Goal: Information Seeking & Learning: Learn about a topic

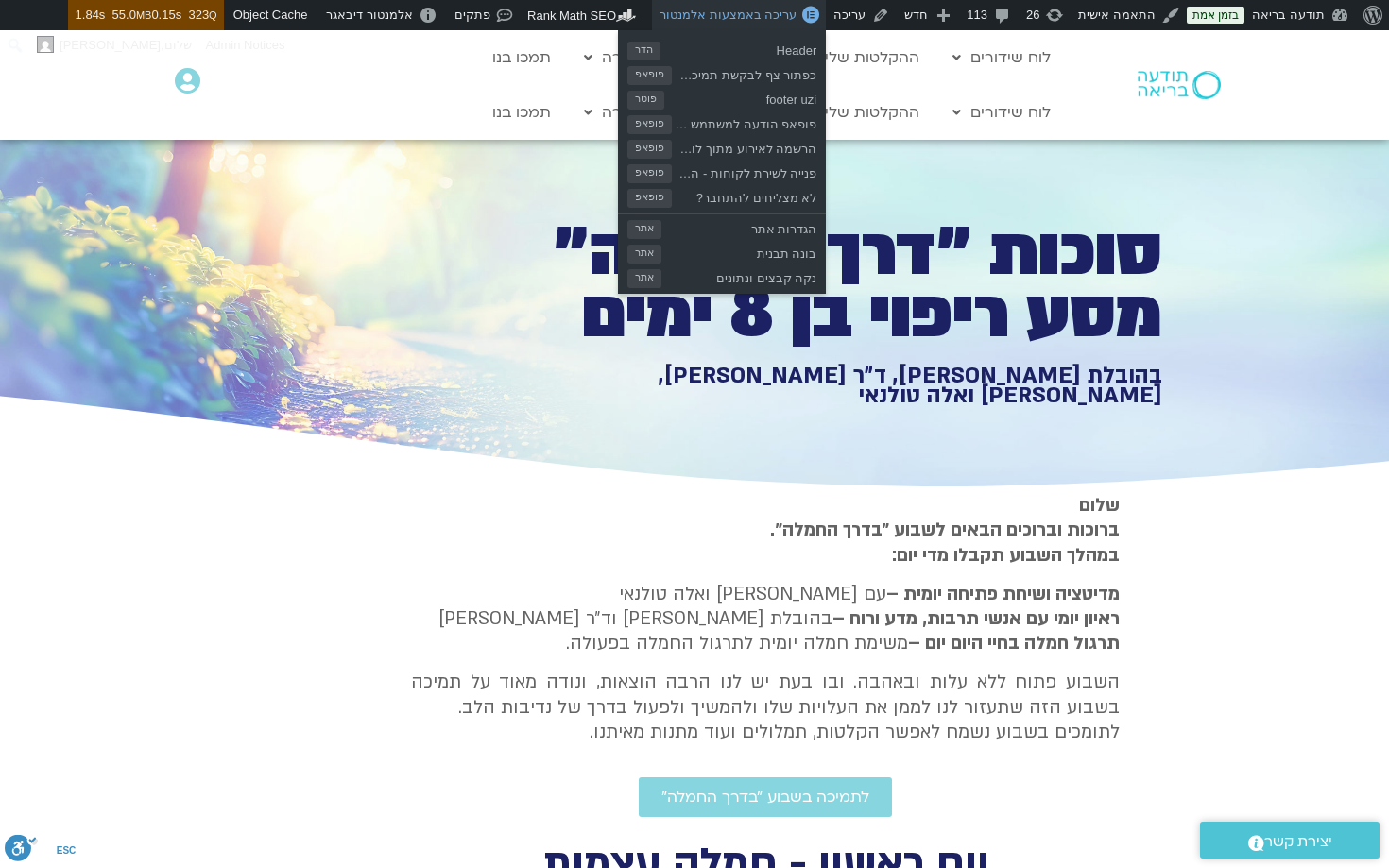
click at [760, 15] on span "עריכה באמצעות אלמנטור" at bounding box center [727, 15] width 137 height 14
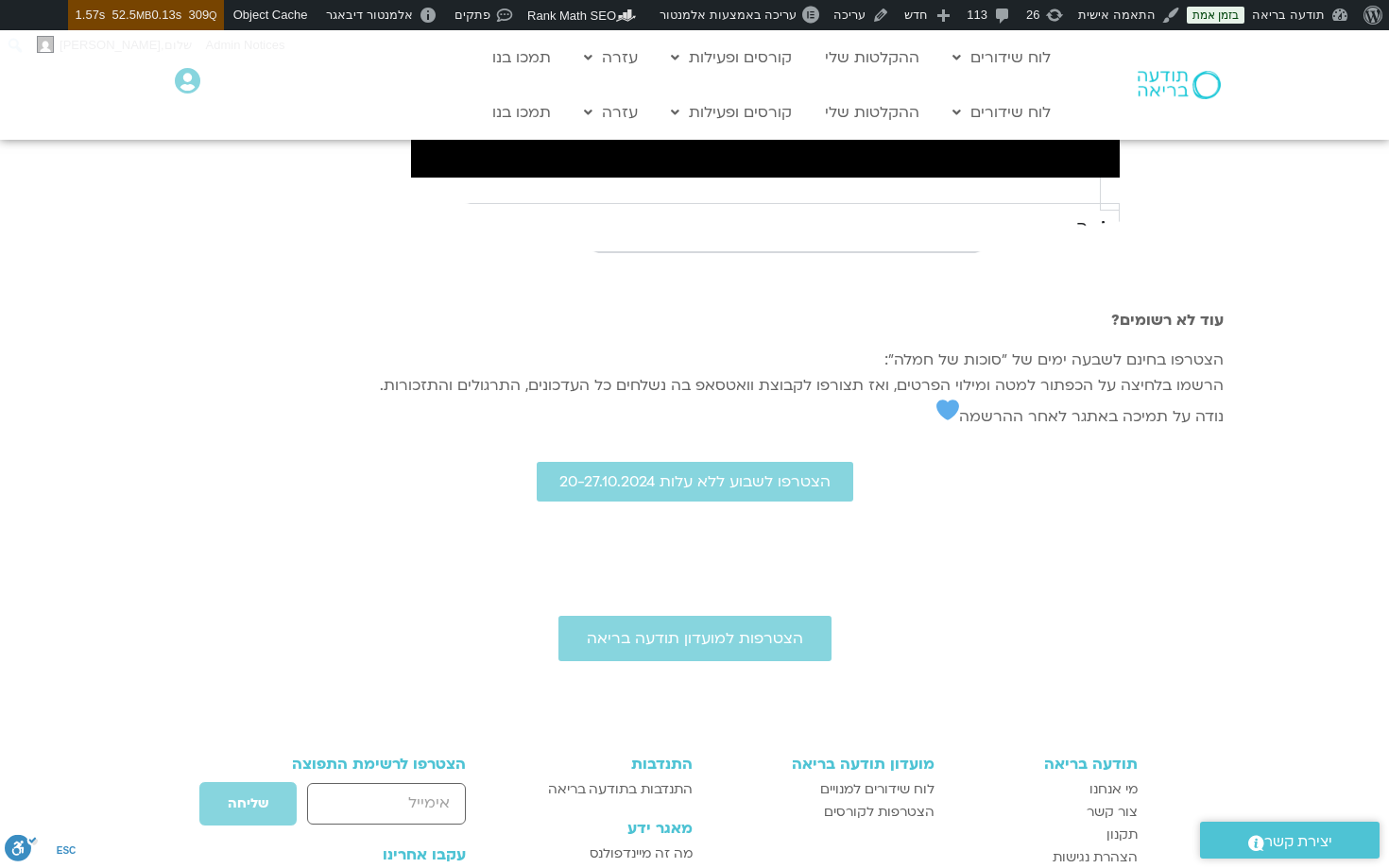
click at [1065, 303] on icon at bounding box center [694, 233] width 1390 height 139
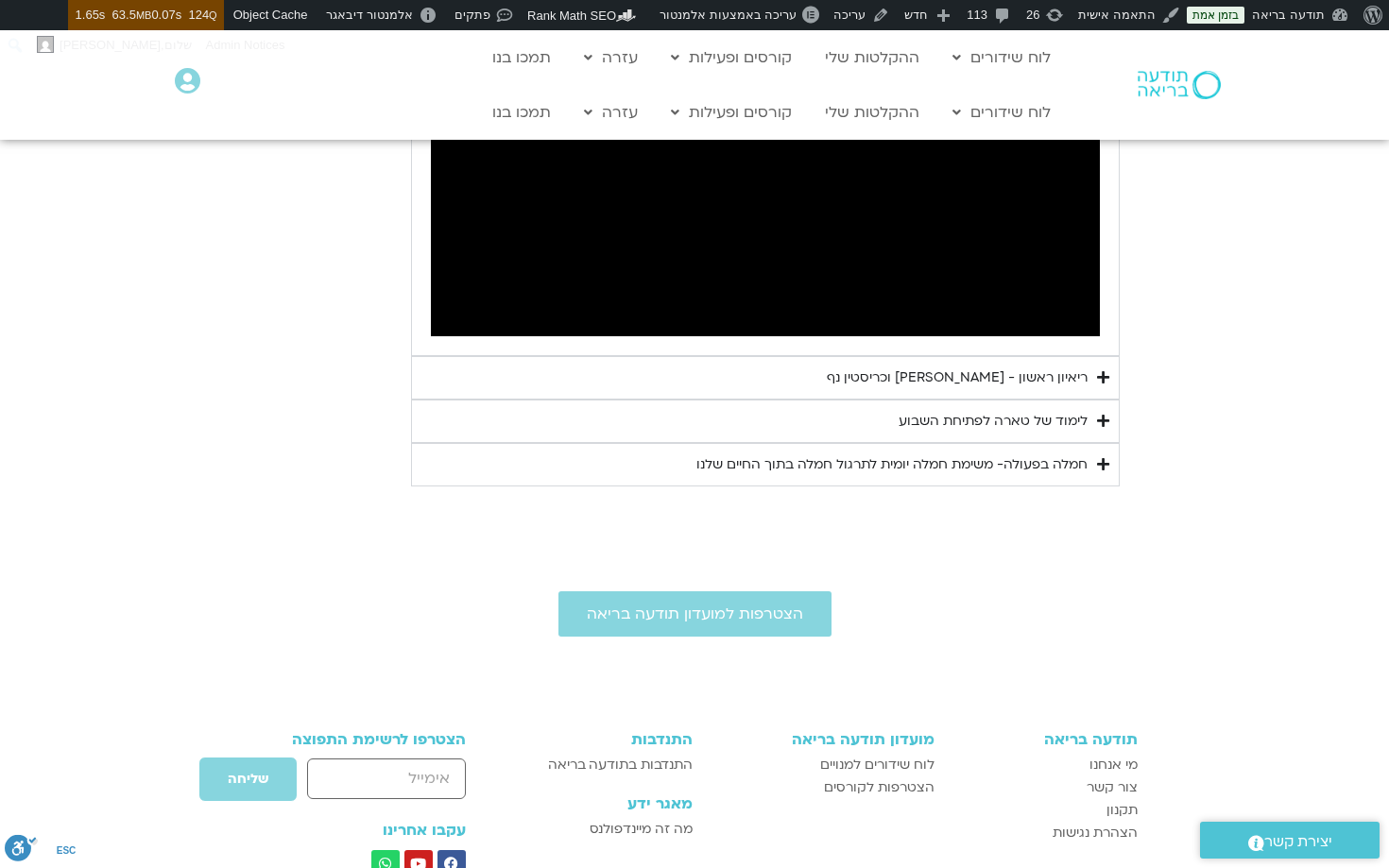
scroll to position [1228, 0]
click at [1001, 446] on summary "חמלה בפעולה- משימת חמלה יומית לתרגול חמלה בתוך החיים שלנו" at bounding box center [764, 462] width 708 height 43
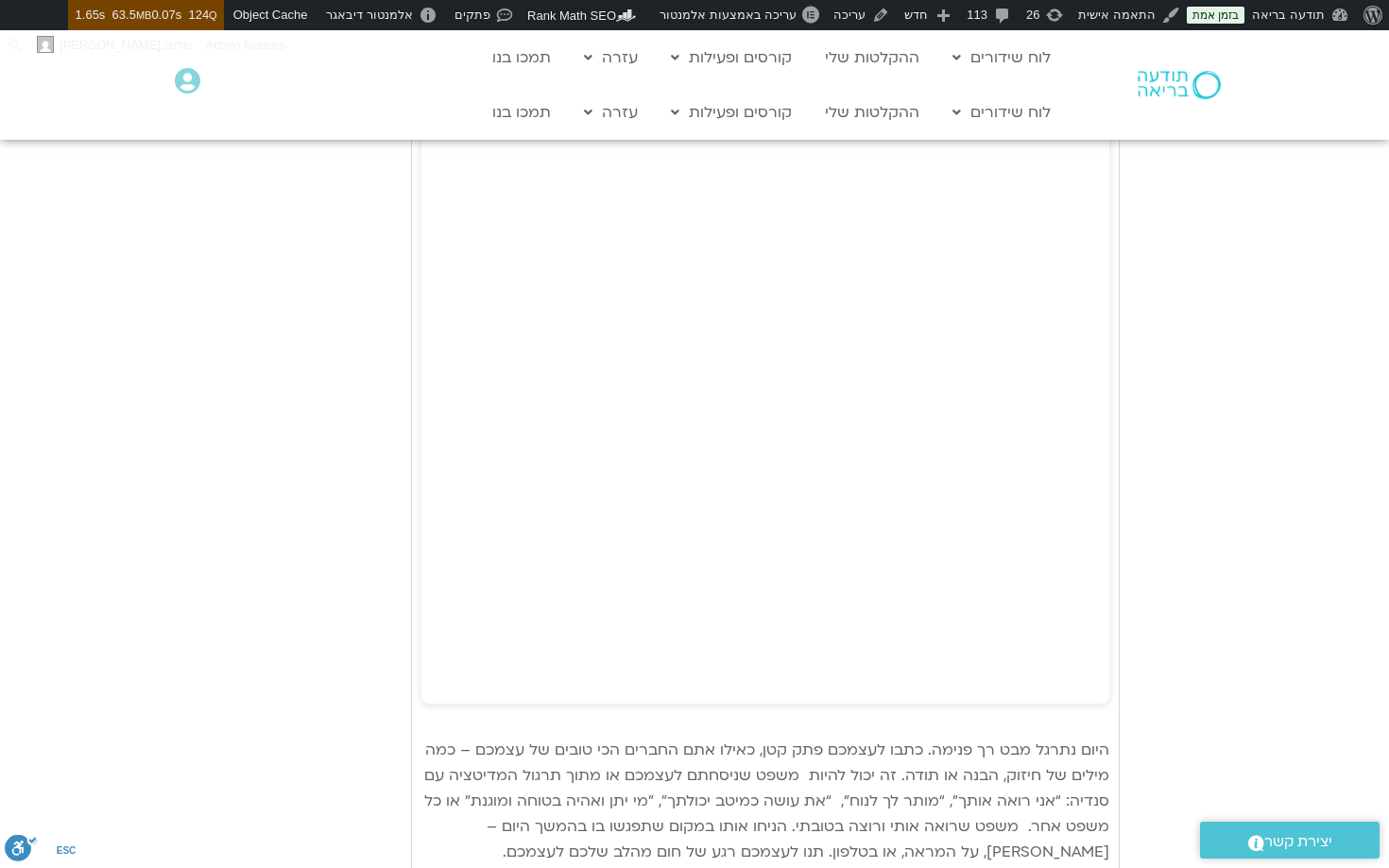
scroll to position [1679, 0]
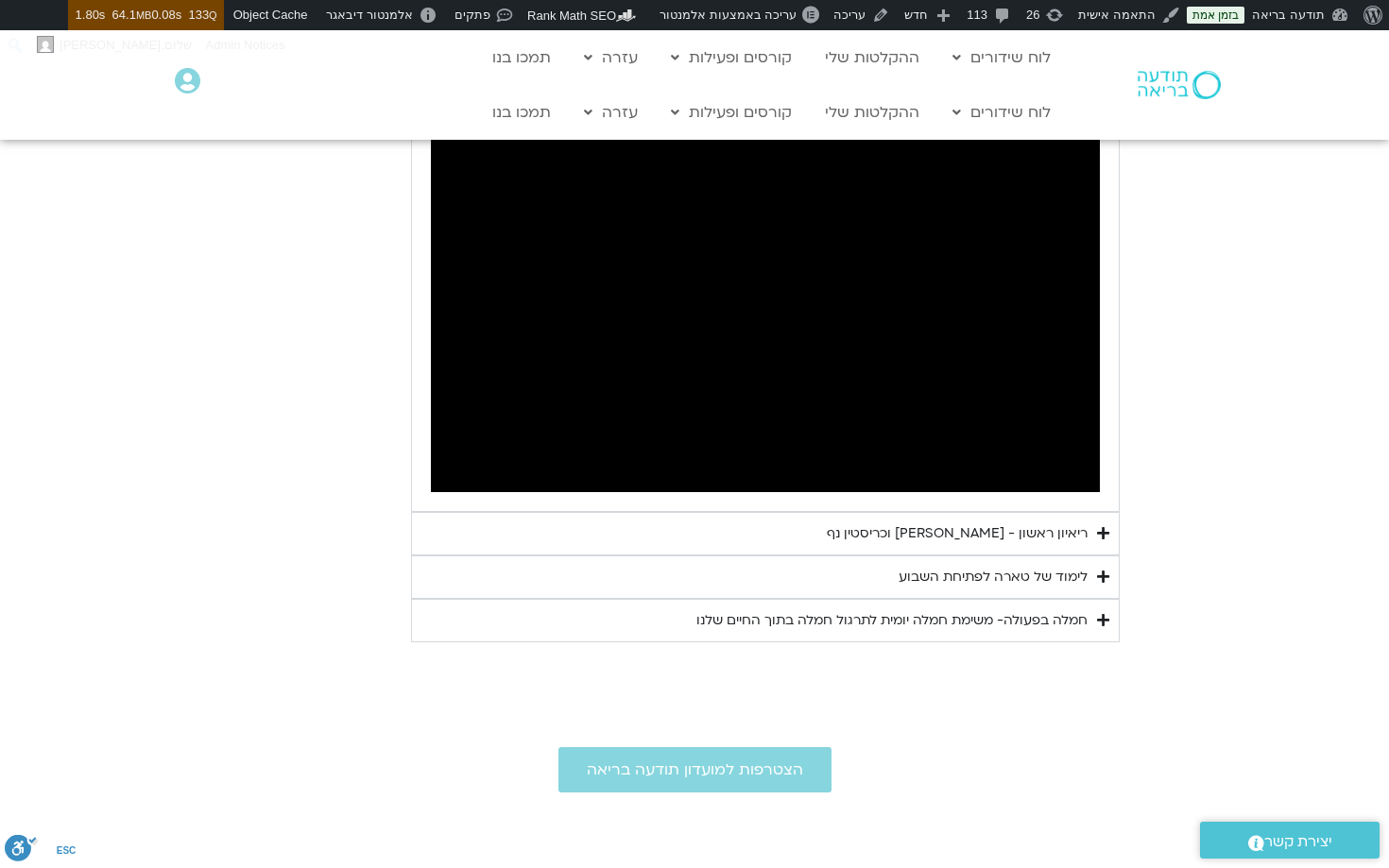
scroll to position [1101, 0]
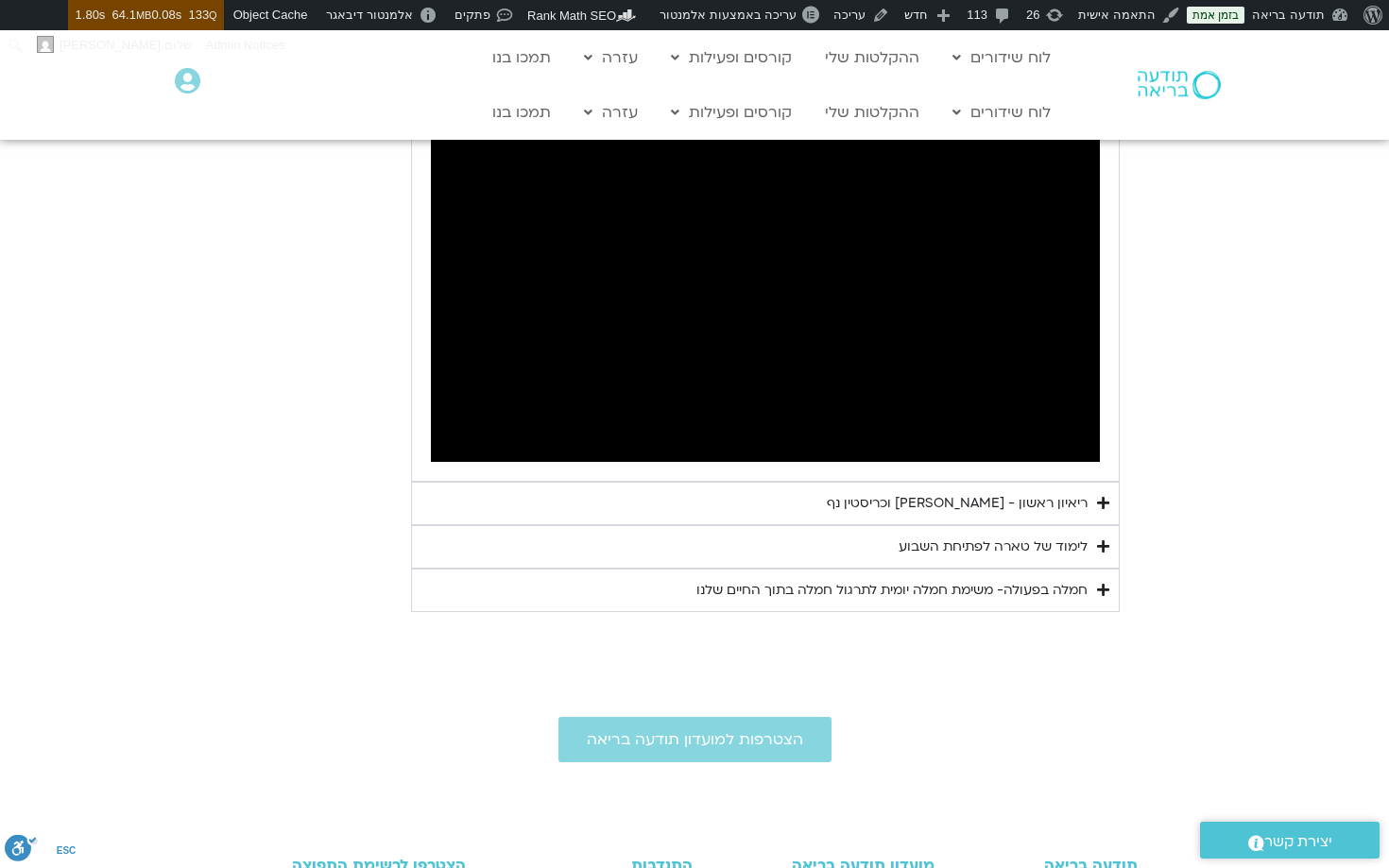
click at [993, 577] on summary "חמלה בפעולה- משימת חמלה יומית לתרגול חמלה בתוך החיים שלנו" at bounding box center [764, 589] width 708 height 43
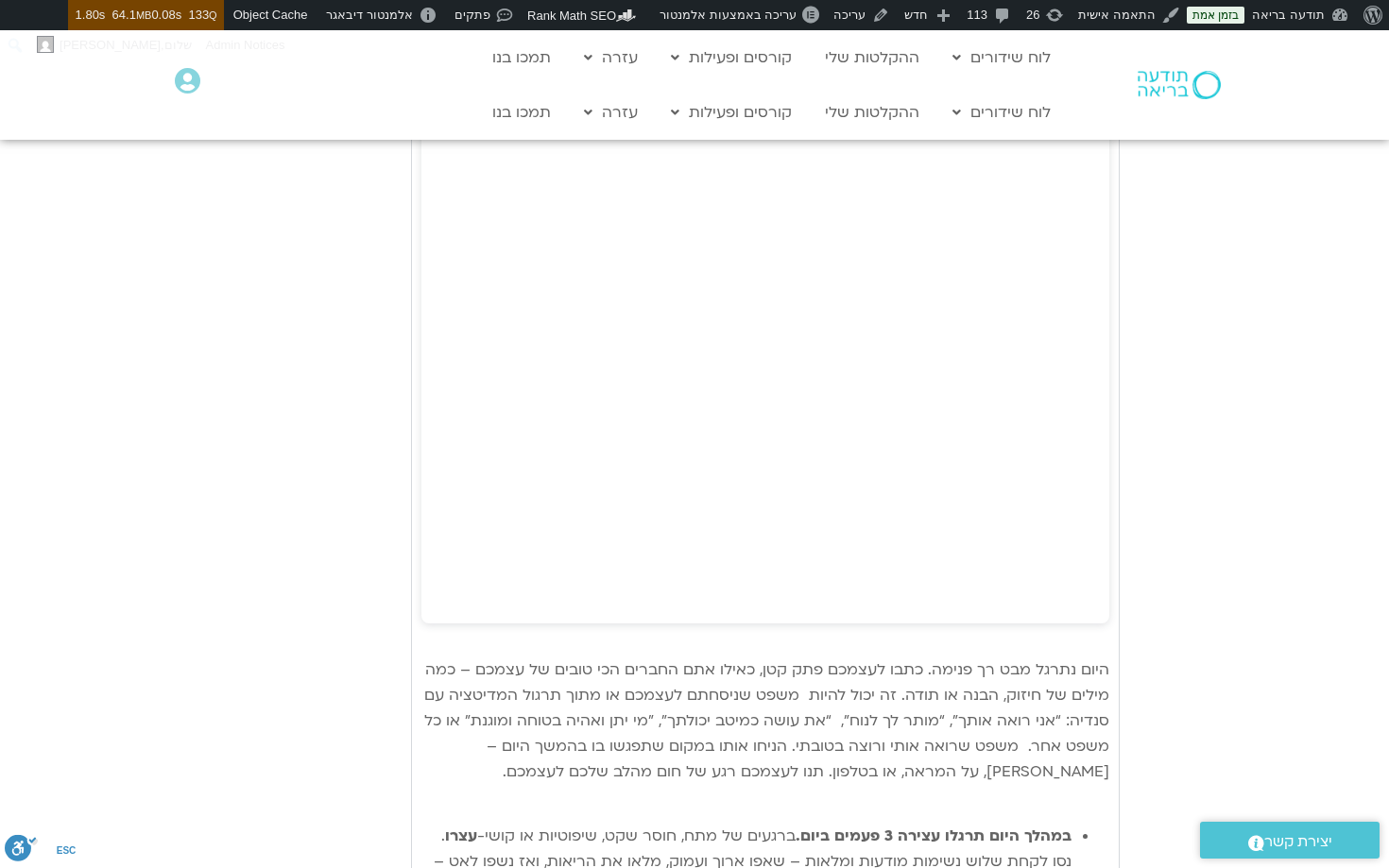
scroll to position [1691, 0]
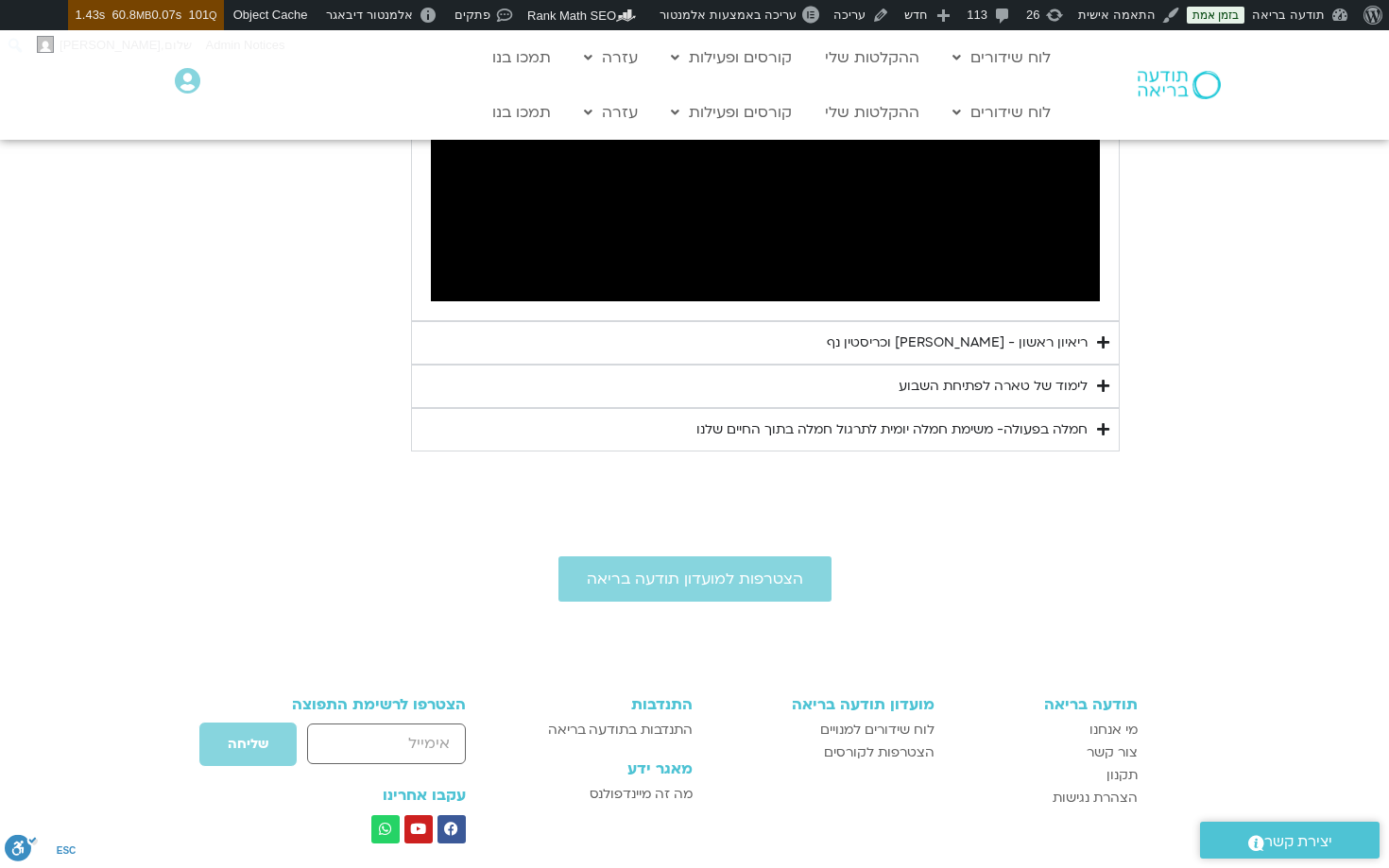
scroll to position [1261, 0]
click at [841, 422] on div "חמלה בפעולה- משימת חמלה יומית לתרגול חמלה בתוך החיים שלנו" at bounding box center [891, 431] width 391 height 23
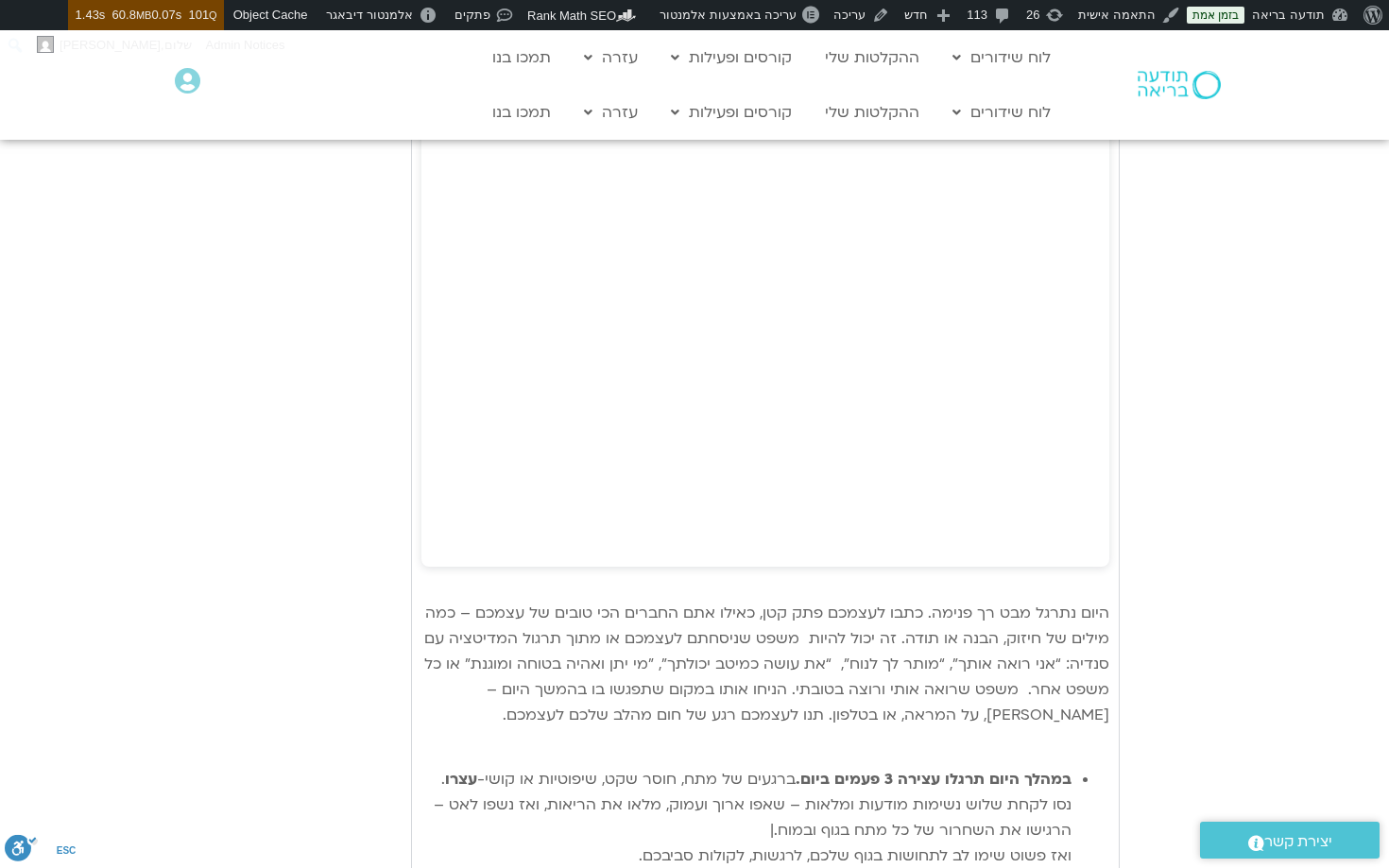
scroll to position [1805, 0]
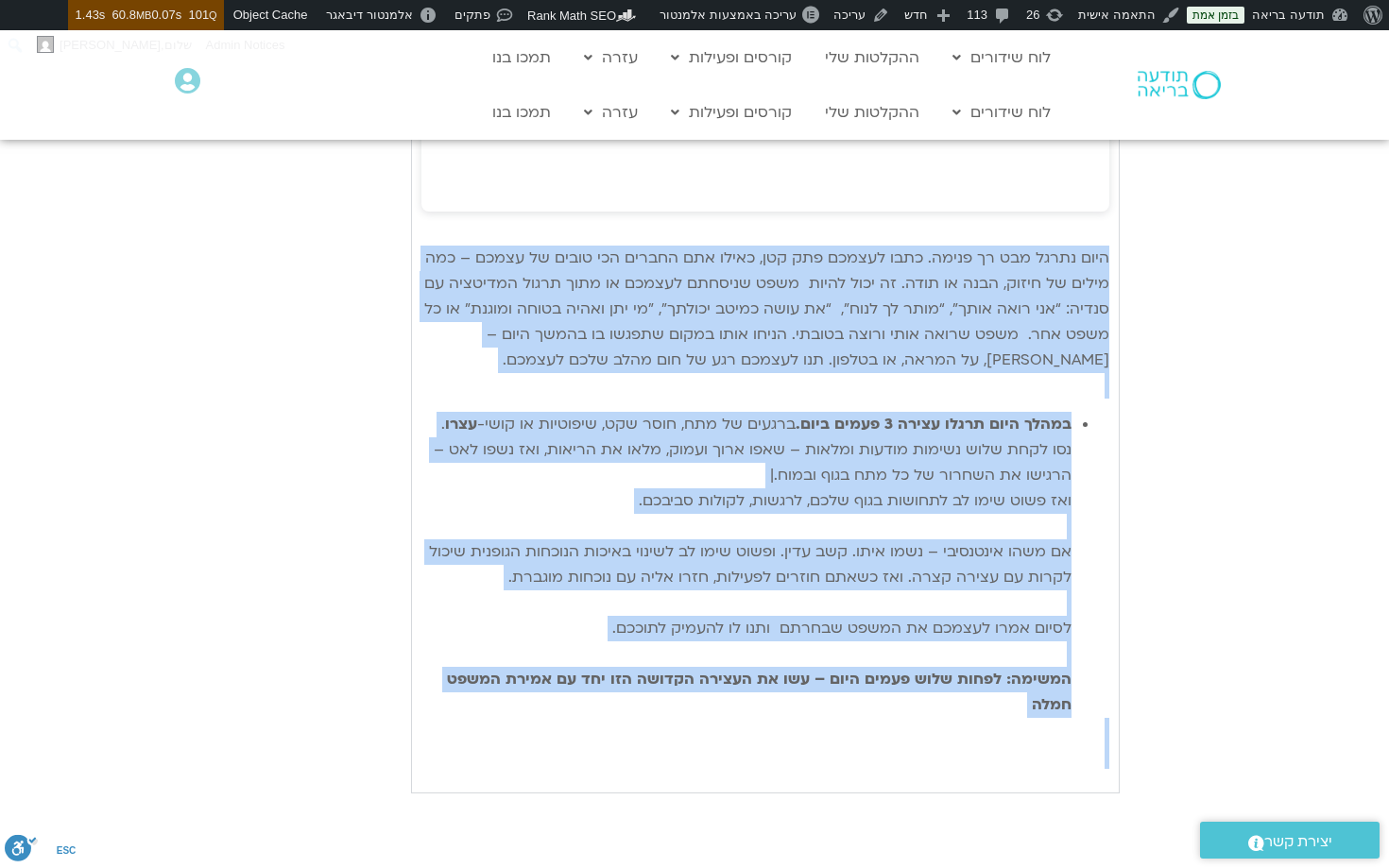
drag, startPoint x: 1108, startPoint y: 543, endPoint x: 940, endPoint y: 863, distance: 361.4
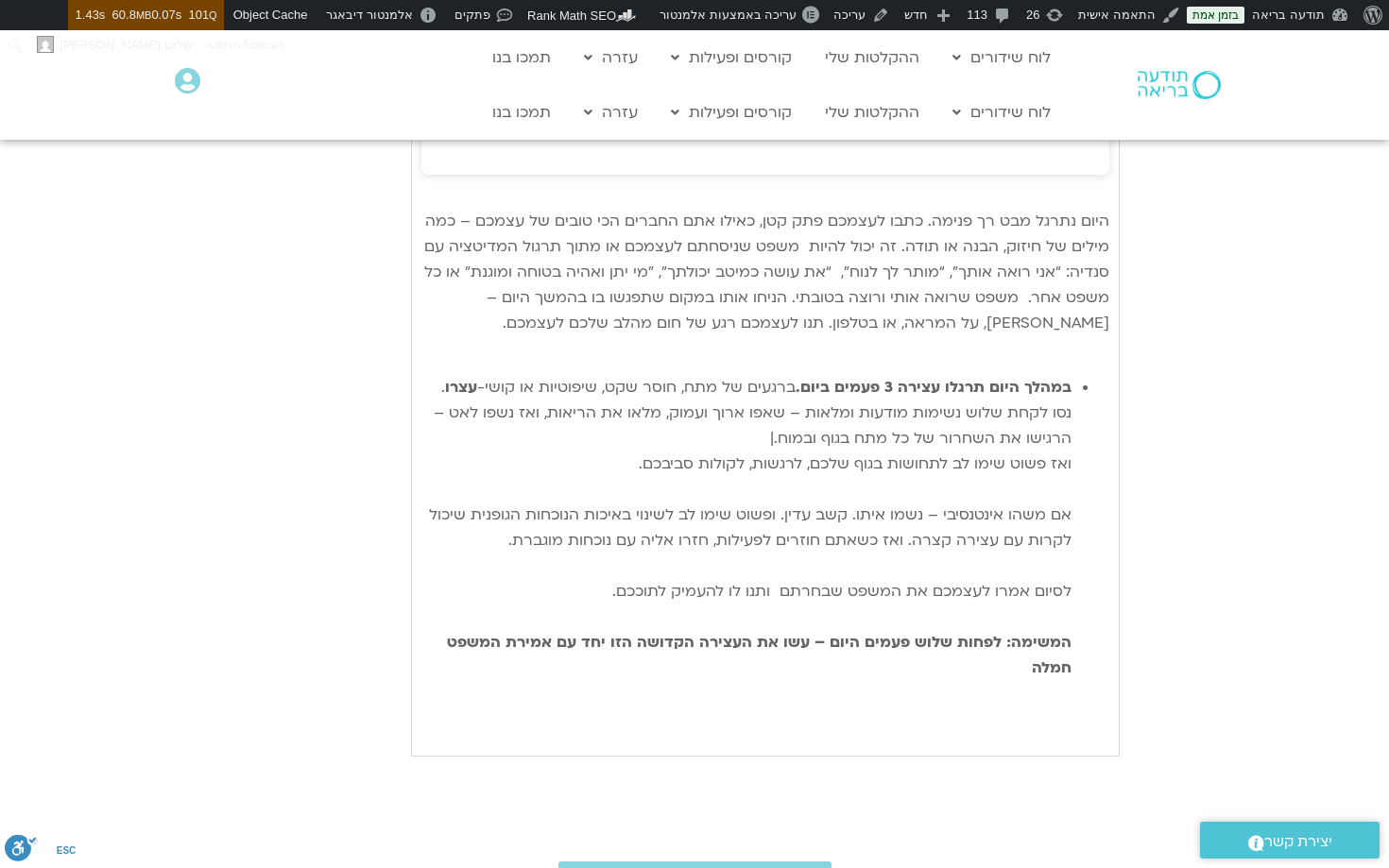
click at [993, 676] on li "במהלך היום תרגלו עצירה 3 פעמים ביום. ברגעים של מתח, חוסר שקט, שיפוטיות או קושי-…" at bounding box center [746, 527] width 650 height 306
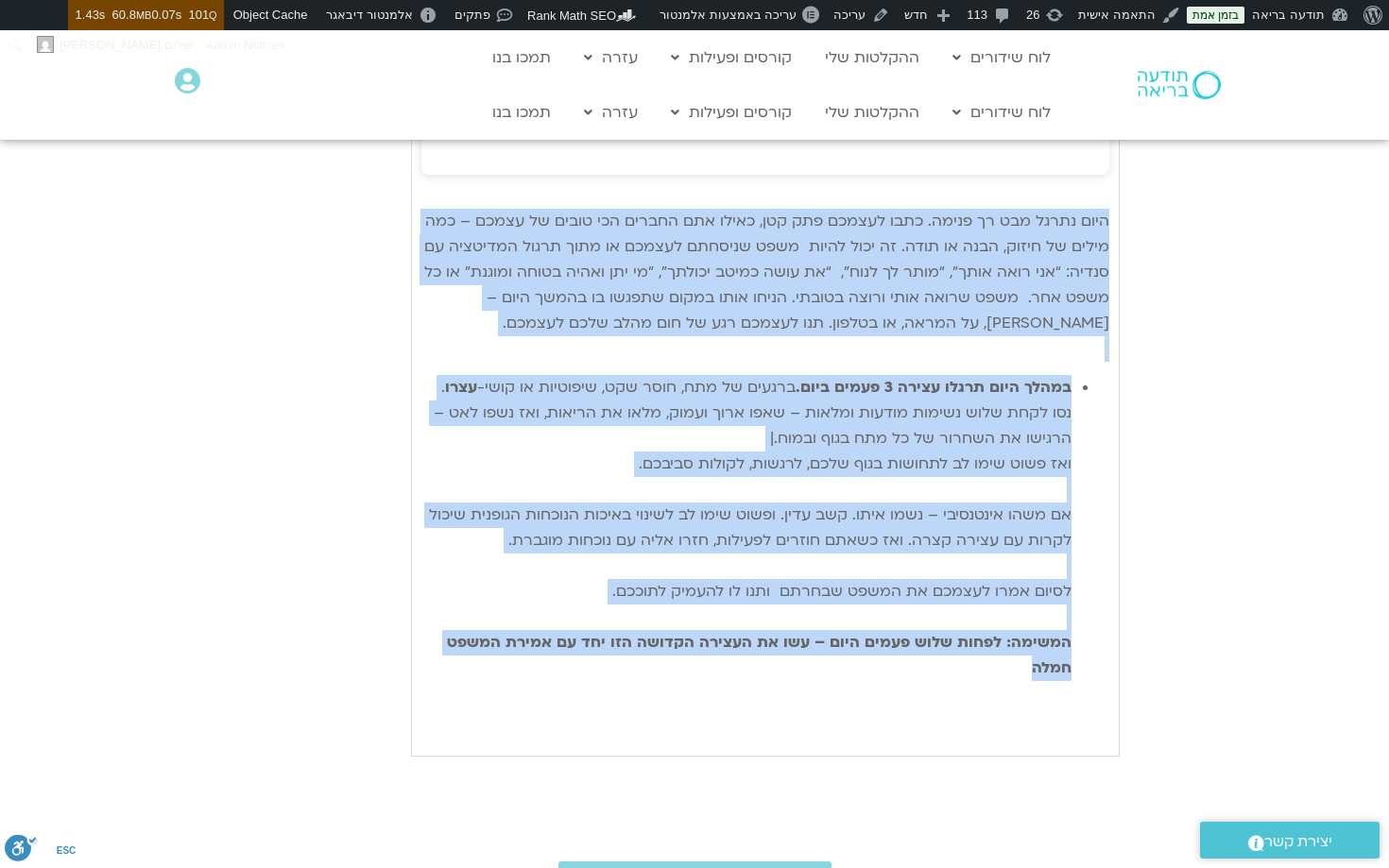
drag, startPoint x: 1015, startPoint y: 676, endPoint x: 1113, endPoint y: 216, distance: 470.3
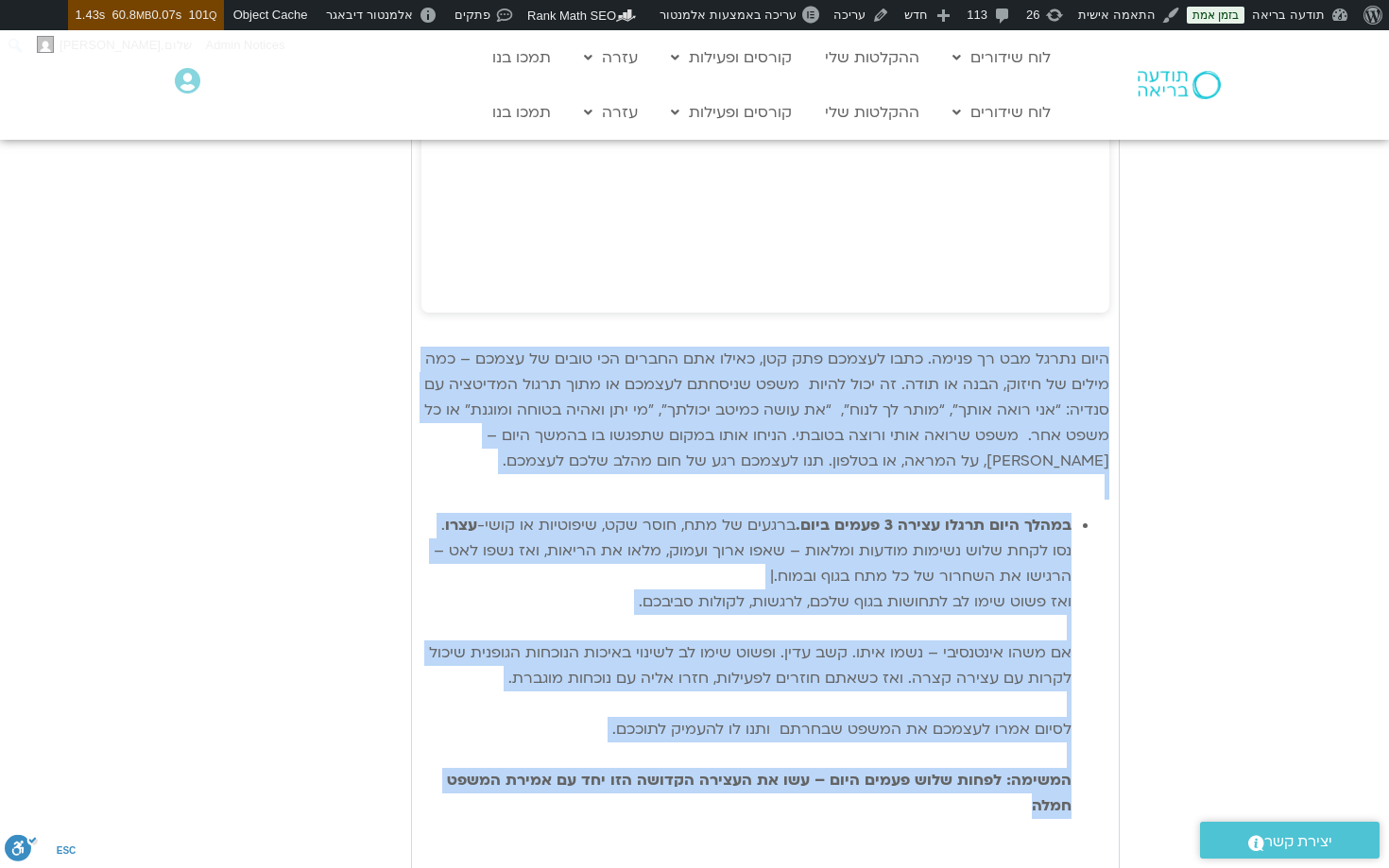
scroll to position [1615, 0]
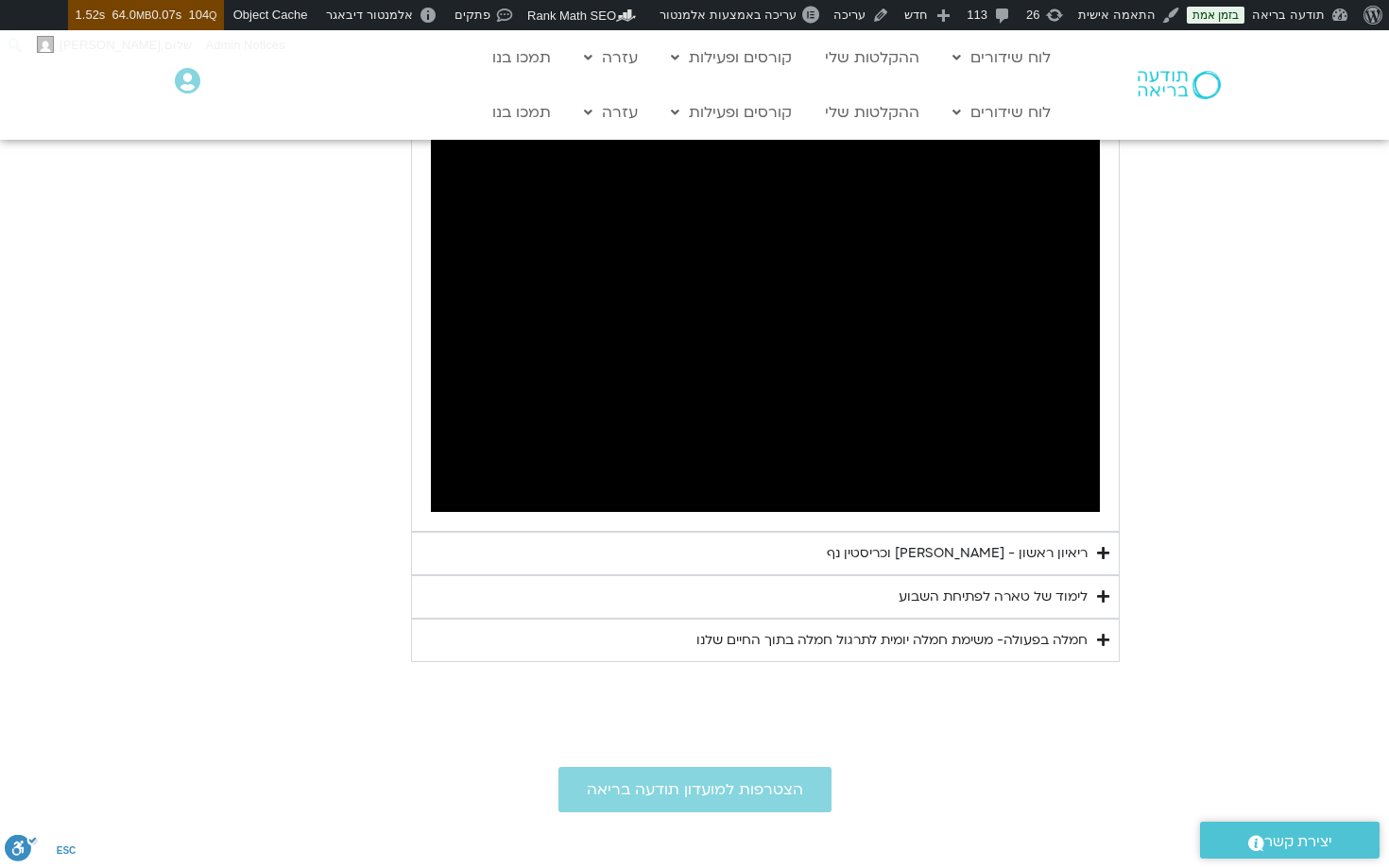
scroll to position [1045, 0]
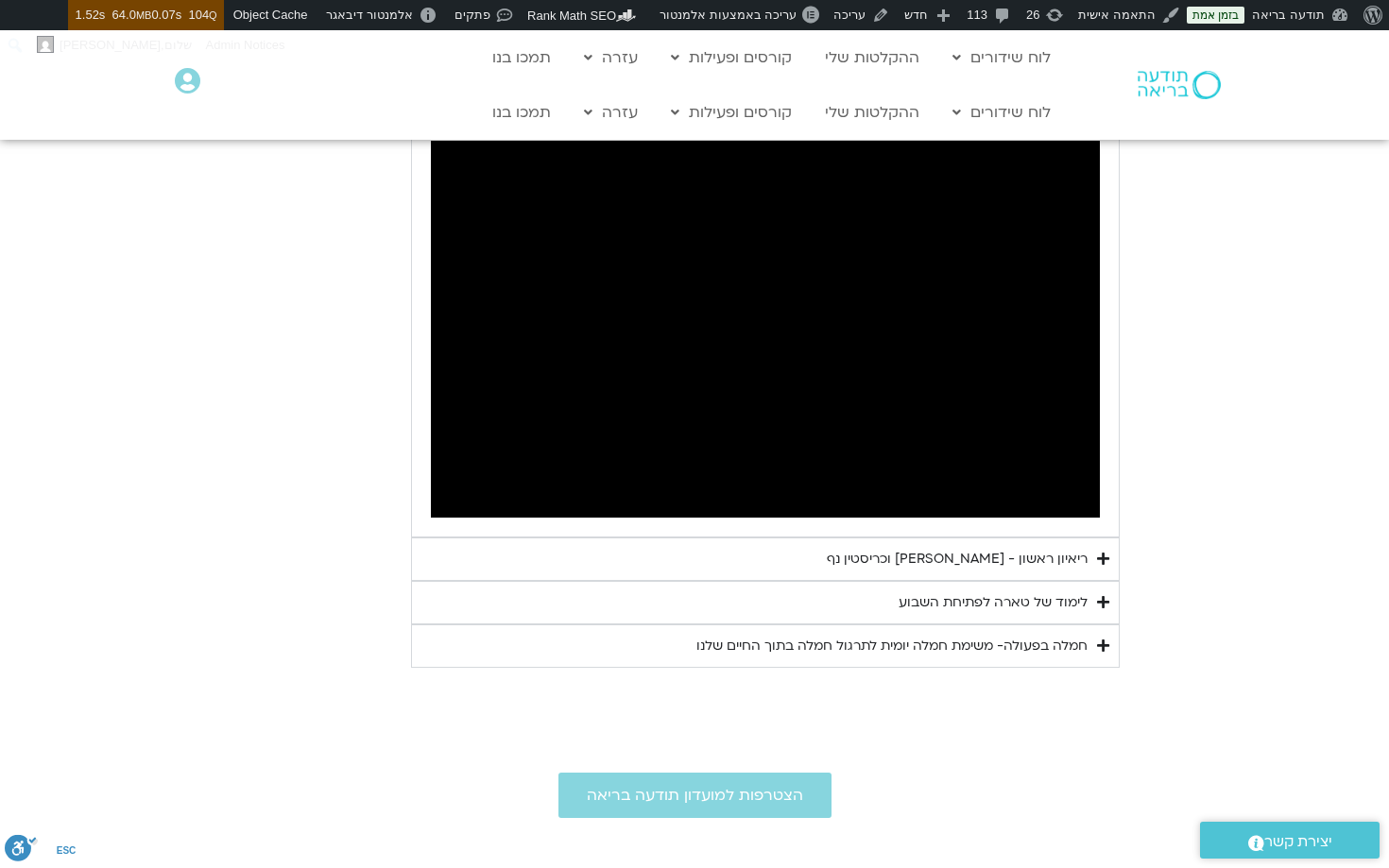
click at [977, 641] on div "חמלה בפעולה- משימת חמלה יומית לתרגול חמלה בתוך החיים שלנו" at bounding box center [891, 645] width 391 height 23
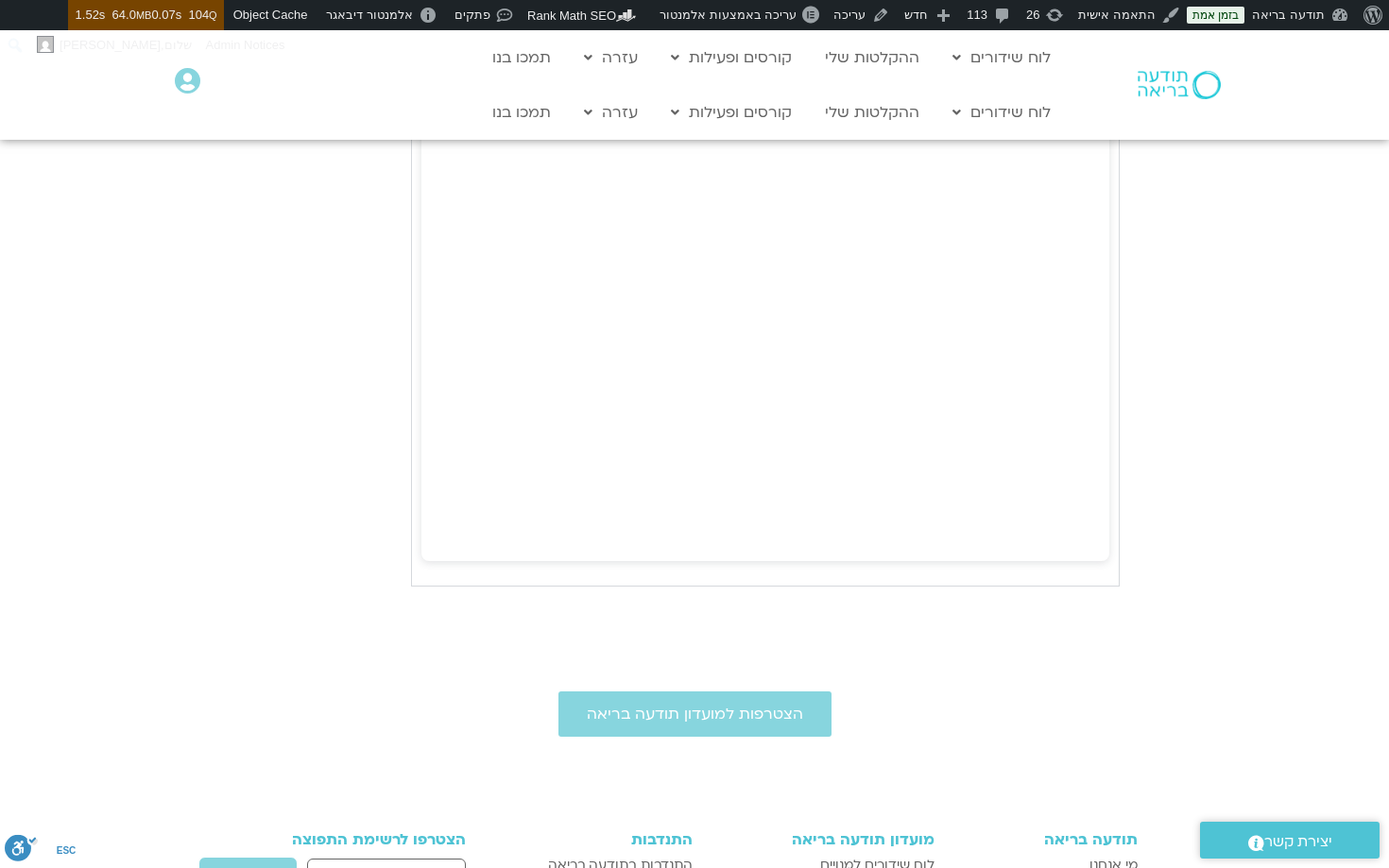
scroll to position [1745, 0]
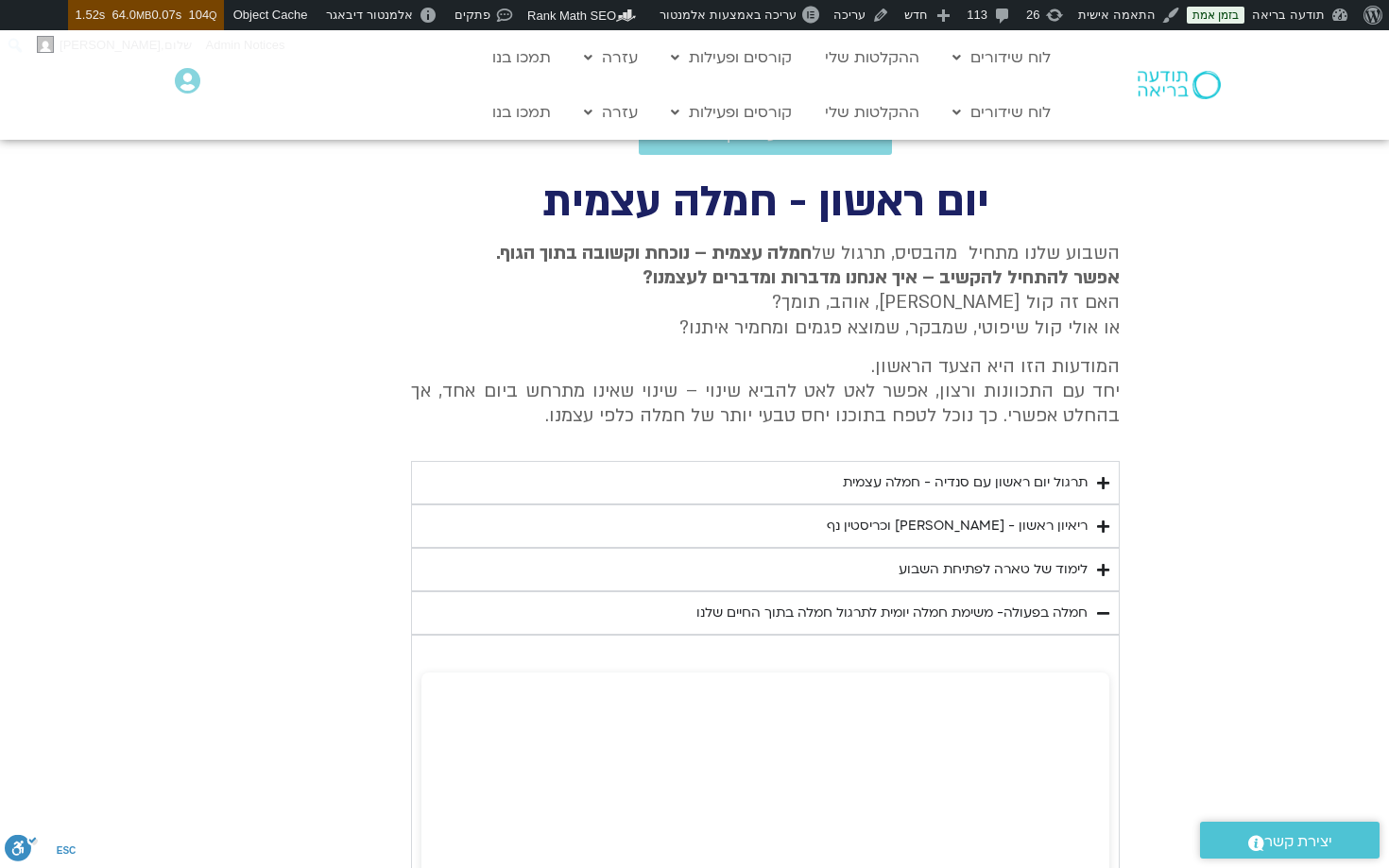
scroll to position [648, 0]
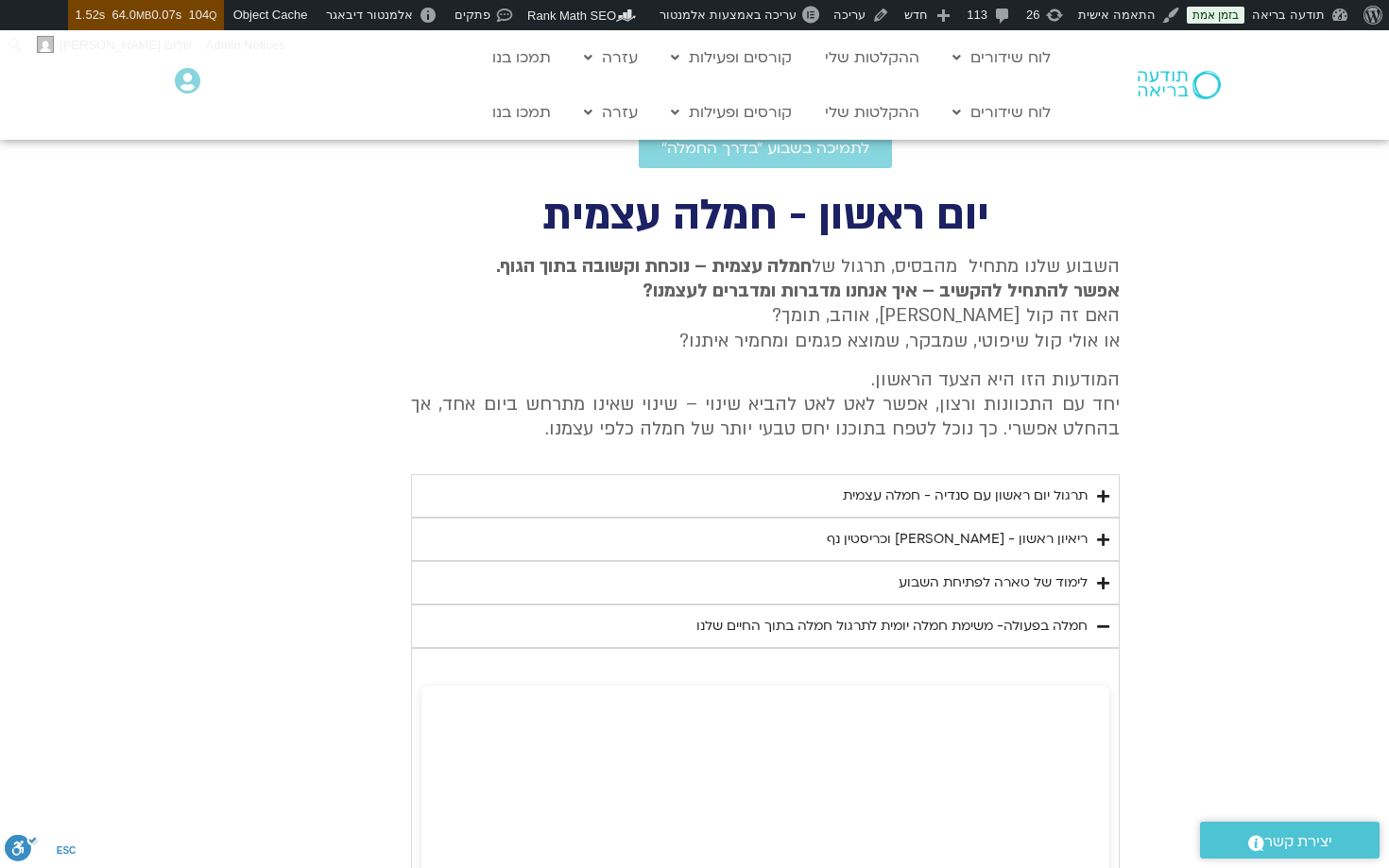
click at [1037, 620] on div "חמלה בפעולה- משימת חמלה יומית לתרגול חמלה בתוך החיים שלנו" at bounding box center [891, 625] width 391 height 23
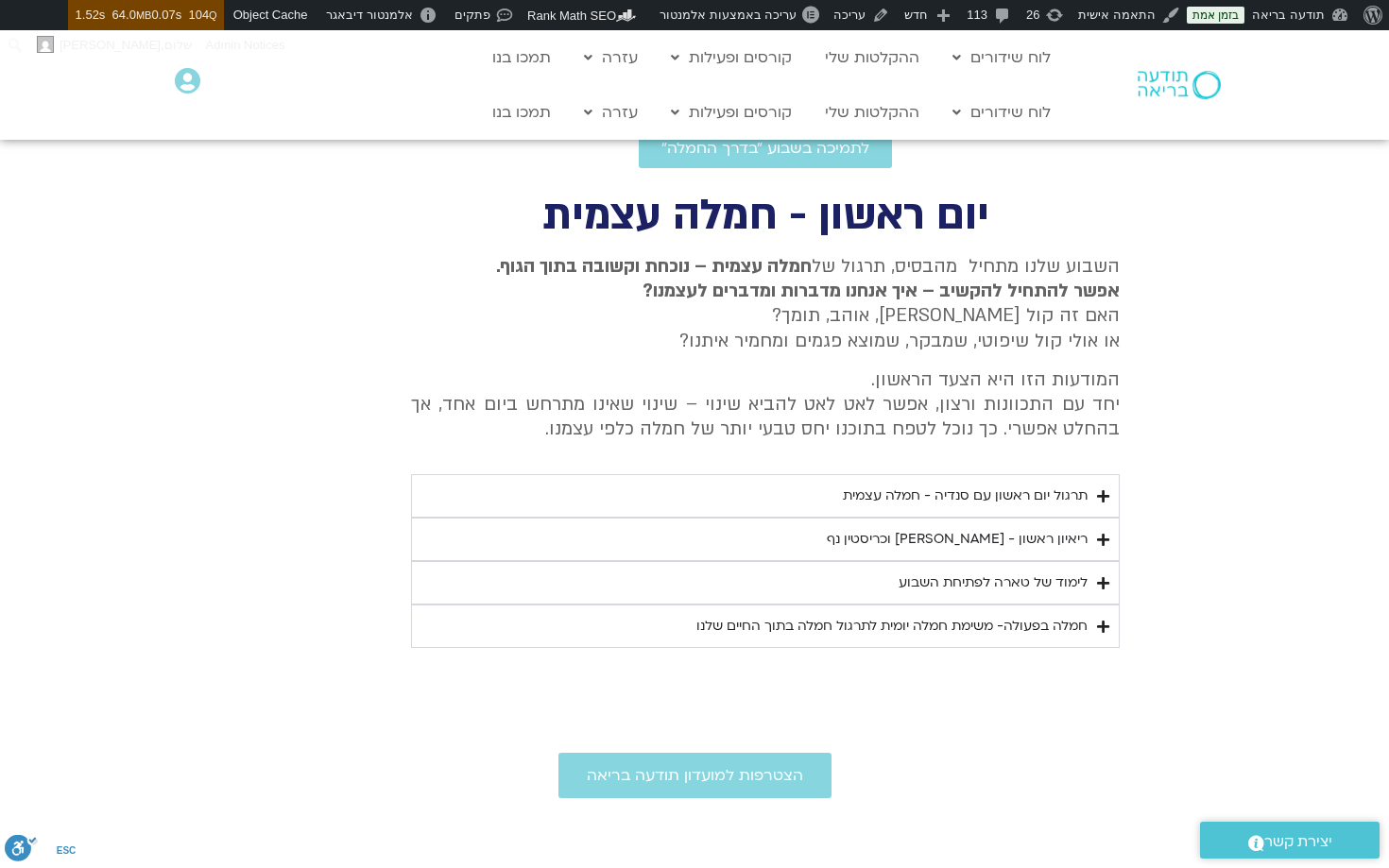
click at [1045, 575] on div "לימוד של טארה לפתיחת השבוע" at bounding box center [992, 582] width 189 height 23
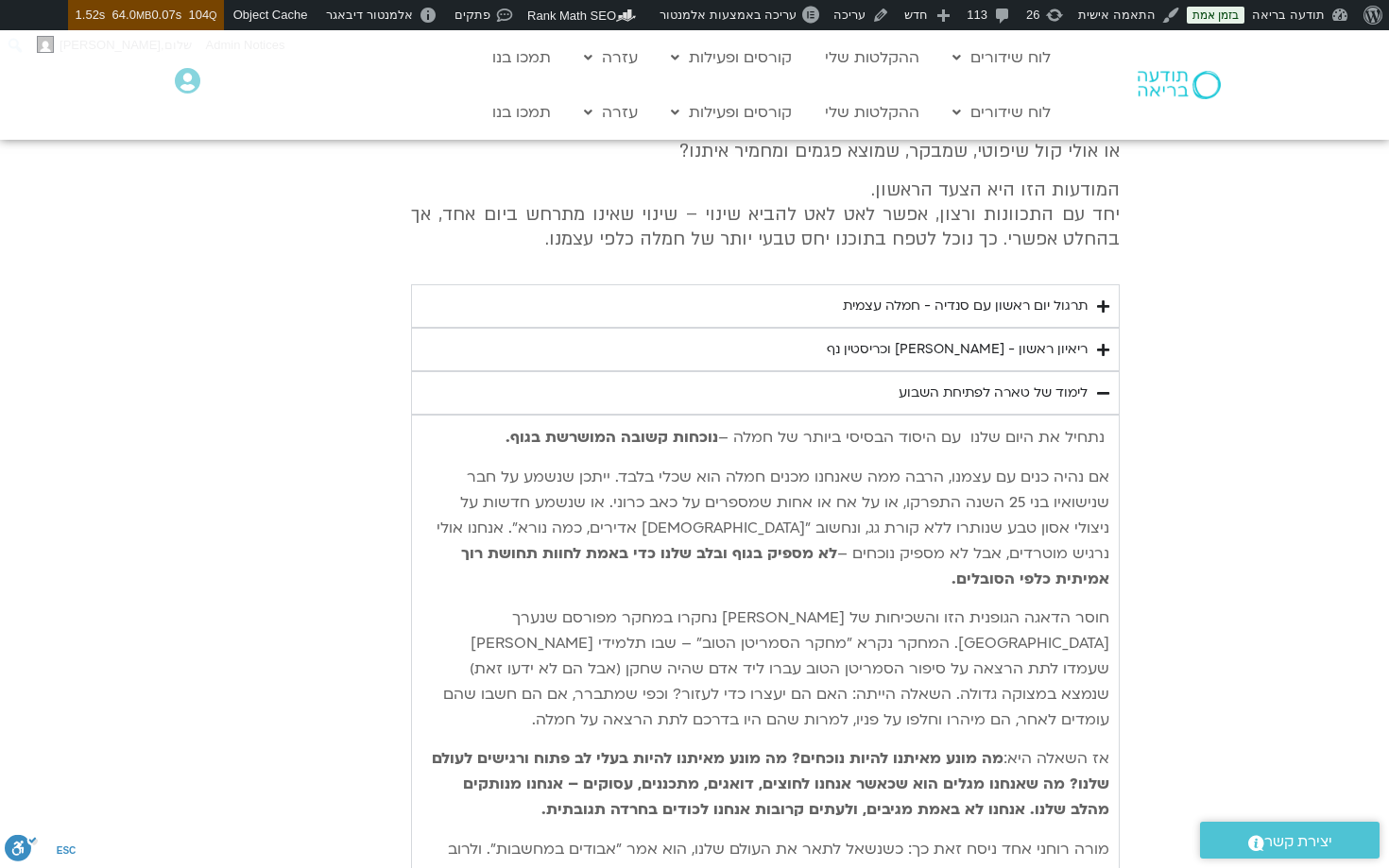
scroll to position [824, 0]
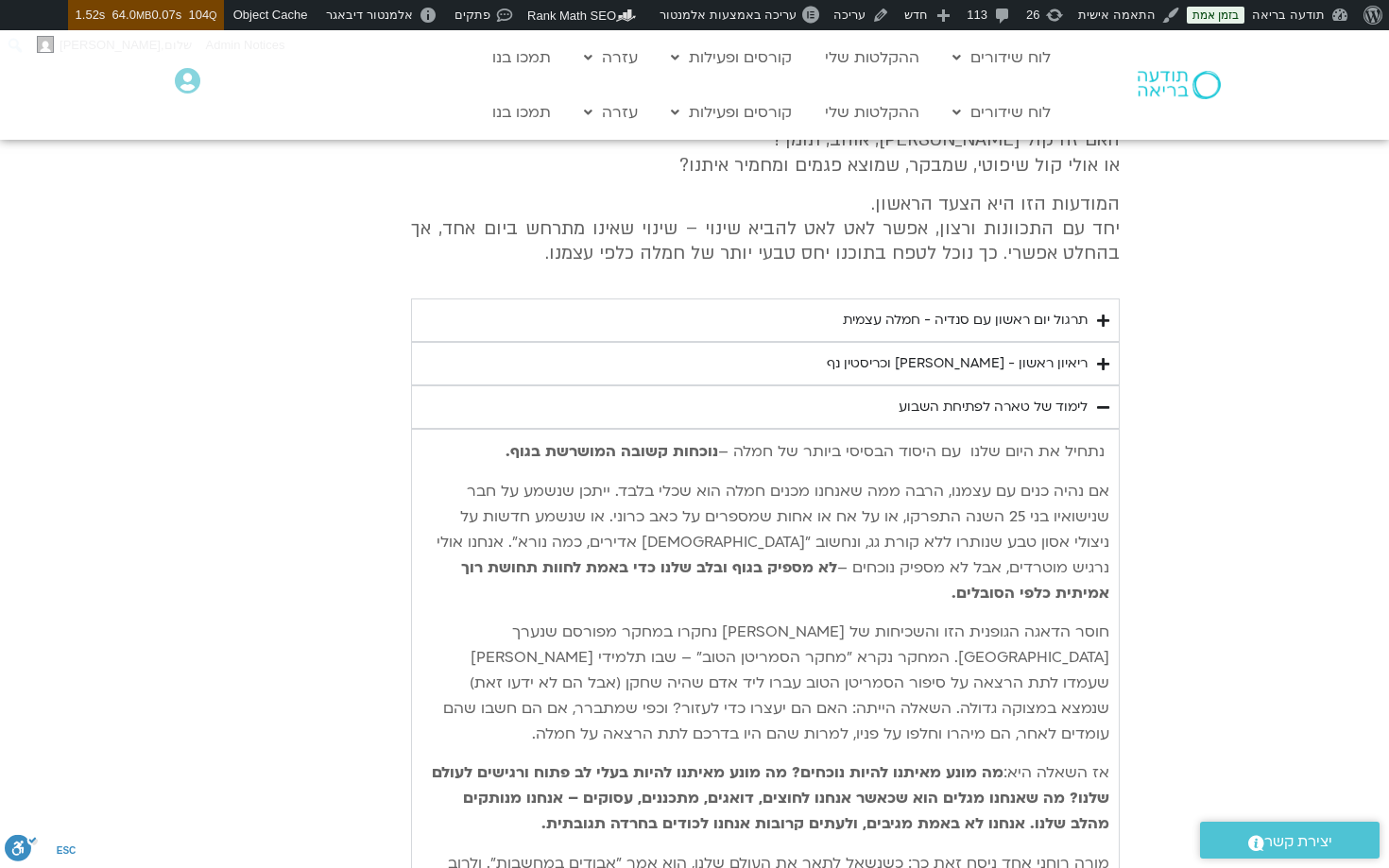
click at [1066, 366] on div "ריאיון ראשון - [PERSON_NAME] וכריסטין נף" at bounding box center [956, 364] width 261 height 23
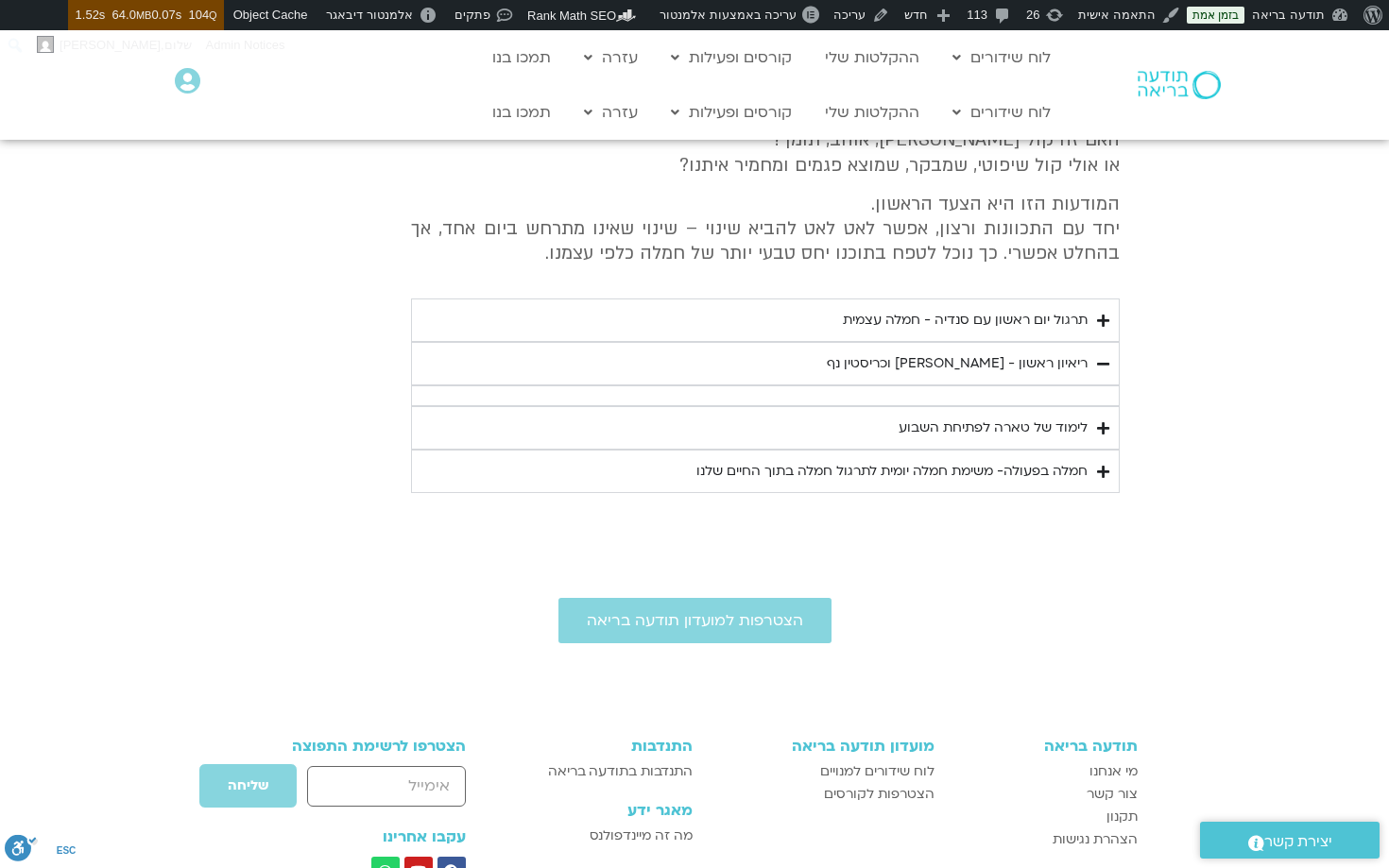
click at [1066, 366] on div "ריאיון ראשון - [PERSON_NAME] וכריסטין נף" at bounding box center [956, 364] width 261 height 23
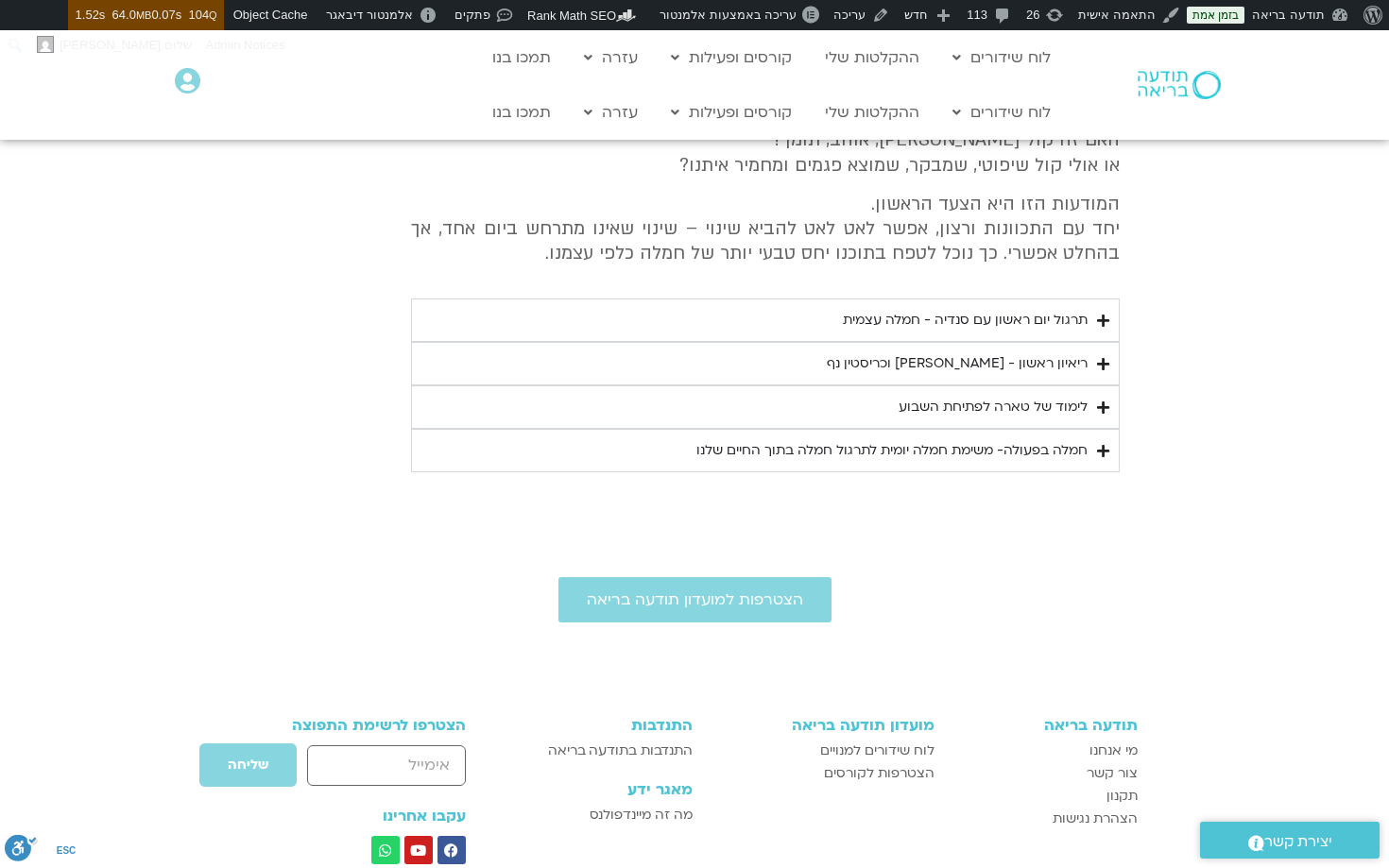
click at [1066, 366] on div "ריאיון ראשון - [PERSON_NAME] וכריסטין נף" at bounding box center [956, 364] width 261 height 23
